Goal: Find specific page/section: Find specific page/section

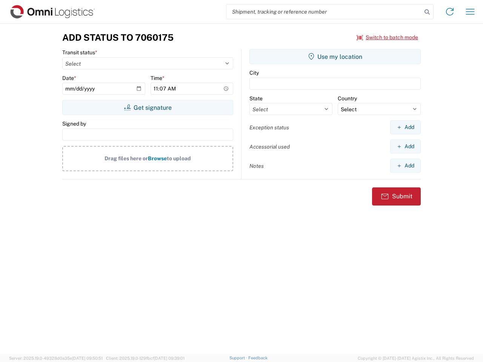
click at [324, 12] on input "search" at bounding box center [323, 12] width 195 height 14
click at [427, 12] on icon at bounding box center [427, 12] width 11 height 11
click at [450, 12] on icon at bounding box center [450, 12] width 12 height 12
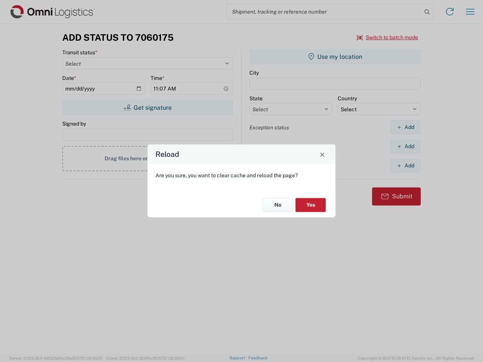
click at [470, 12] on div "Reload Are you sure, you want to clear cache and reload the page? No Yes" at bounding box center [241, 181] width 483 height 362
click at [388, 37] on div "Reload Are you sure, you want to clear cache and reload the page? No Yes" at bounding box center [241, 181] width 483 height 362
click at [148, 108] on div "Reload Are you sure, you want to clear cache and reload the page? No Yes" at bounding box center [241, 181] width 483 height 362
click at [335, 57] on div "Reload Are you sure, you want to clear cache and reload the page? No Yes" at bounding box center [241, 181] width 483 height 362
click at [405, 127] on div "Reload Are you sure, you want to clear cache and reload the page? No Yes" at bounding box center [241, 181] width 483 height 362
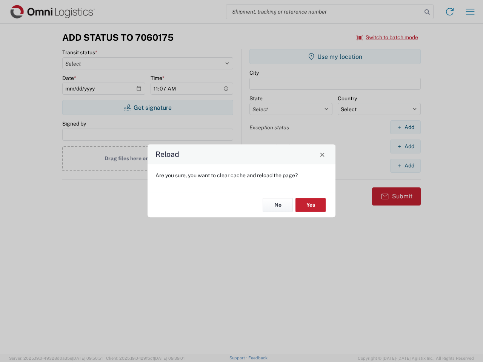
click at [405, 146] on div "Reload Are you sure, you want to clear cache and reload the page? No Yes" at bounding box center [241, 181] width 483 height 362
click at [405, 166] on div "Reload Are you sure, you want to clear cache and reload the page? No Yes" at bounding box center [241, 181] width 483 height 362
